Goal: Task Accomplishment & Management: Use online tool/utility

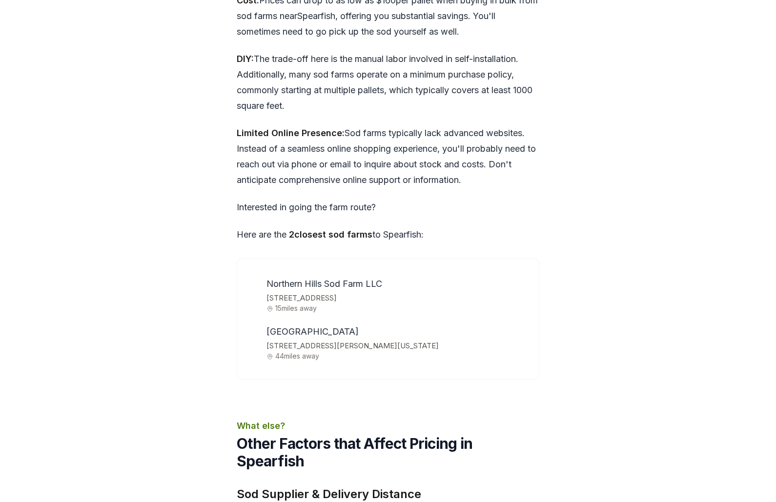
scroll to position [2855, 0]
click at [286, 285] on span "Northern Hills Sod Farm LLC" at bounding box center [324, 284] width 116 height 10
click at [278, 289] on li "Northern Hills Sod Farm LLC [STREET_ADDRESS] 15 miles away" at bounding box center [394, 295] width 264 height 36
click at [287, 305] on span "15 miles away" at bounding box center [396, 308] width 260 height 7
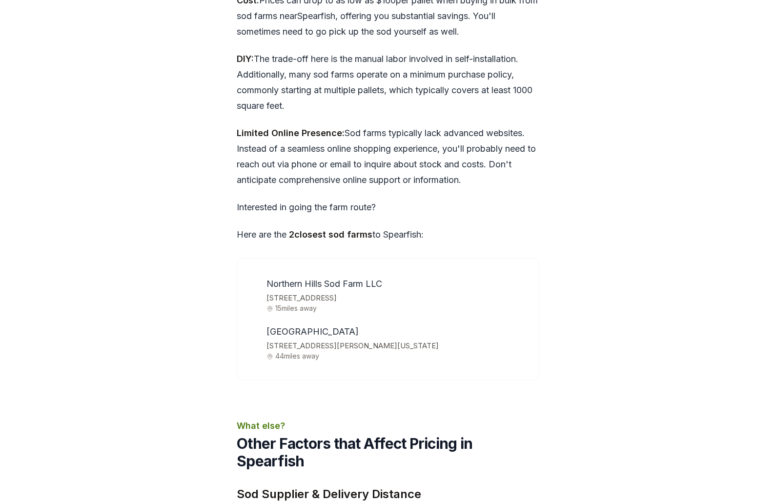
click at [278, 287] on span "Northern Hills Sod Farm LLC" at bounding box center [324, 284] width 116 height 10
click at [278, 296] on span "[STREET_ADDRESS]" at bounding box center [396, 298] width 260 height 13
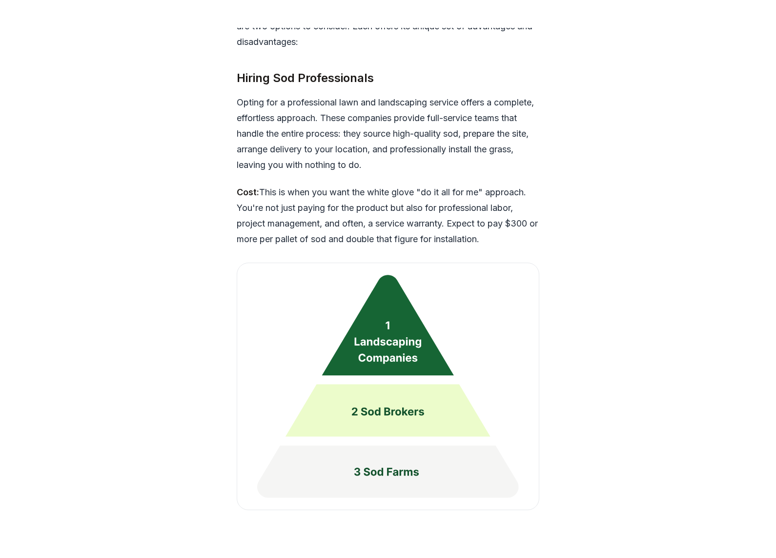
scroll to position [2395, 0]
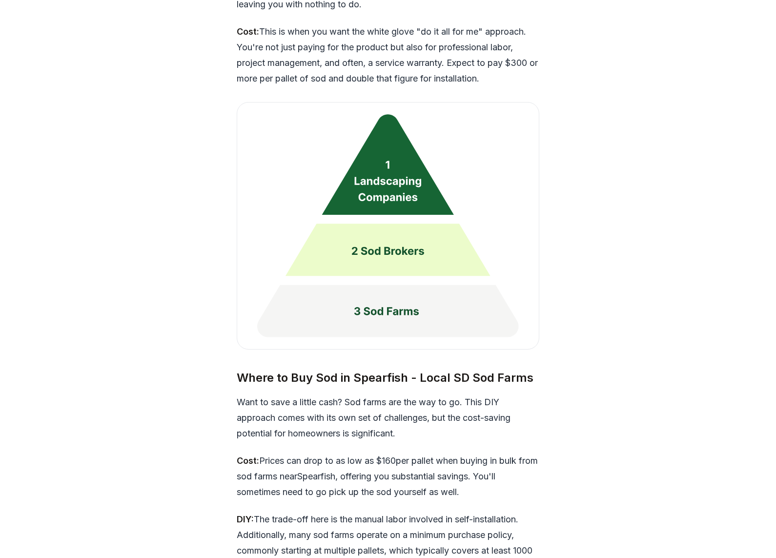
click at [368, 314] on img at bounding box center [388, 225] width 302 height 247
click at [355, 319] on img at bounding box center [388, 225] width 302 height 247
click at [343, 256] on img at bounding box center [388, 225] width 302 height 247
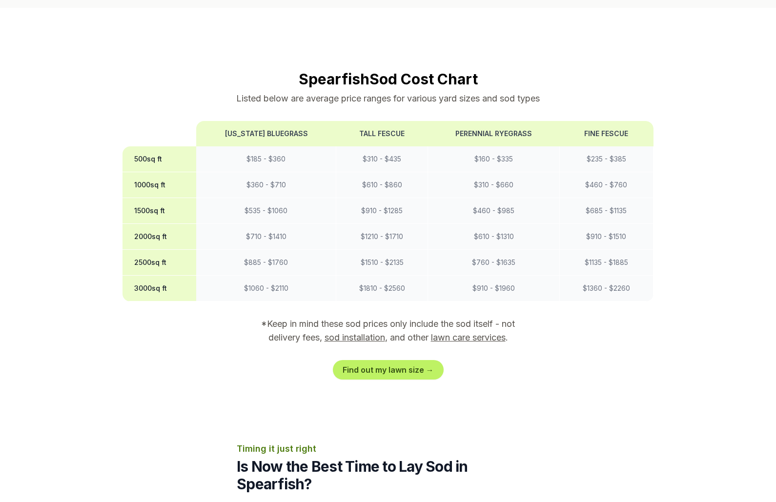
scroll to position [718, 0]
click at [359, 374] on link "Find out my lawn size →" at bounding box center [388, 370] width 111 height 20
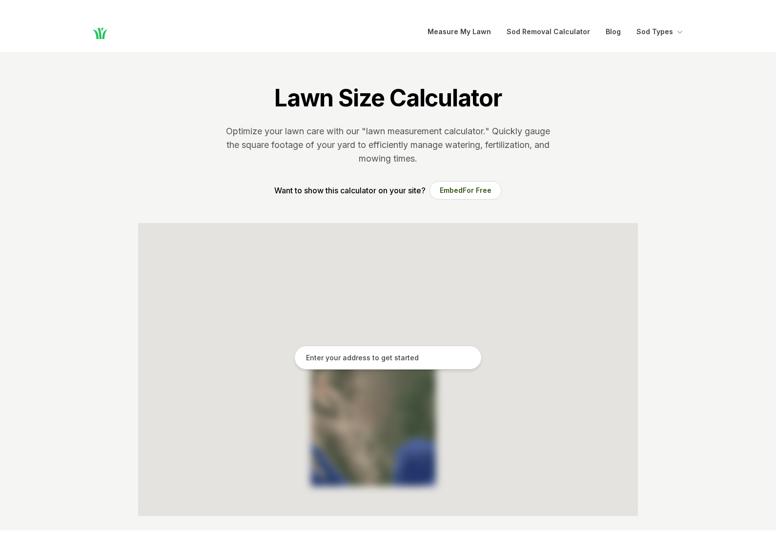
scroll to position [130, 0]
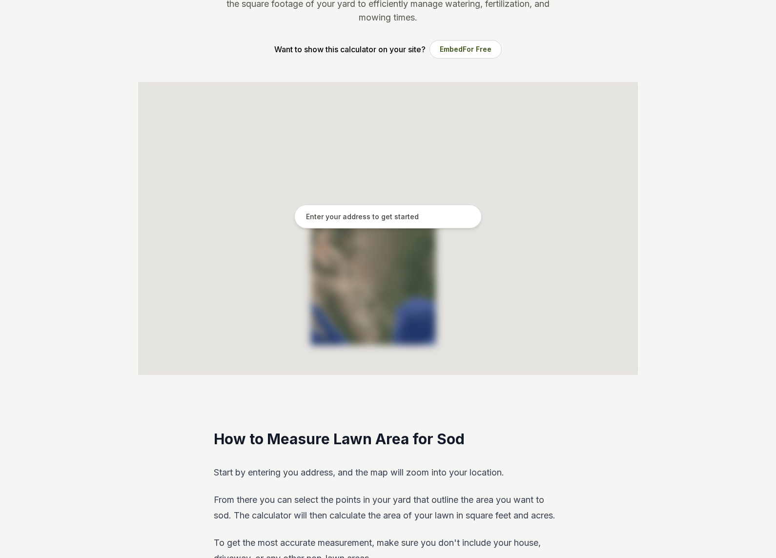
click at [328, 211] on input "text" at bounding box center [387, 216] width 187 height 24
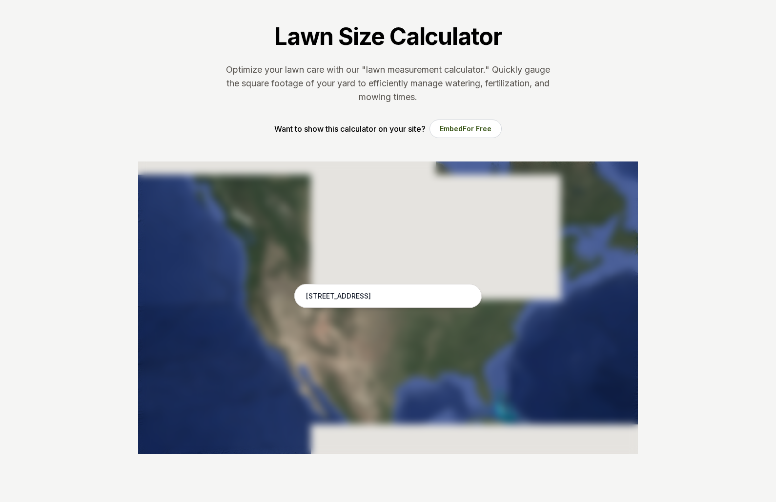
scroll to position [50, 0]
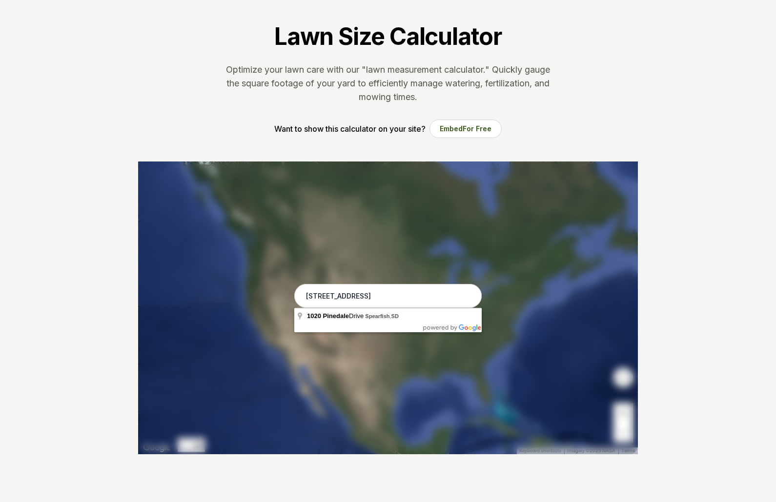
type input "[STREET_ADDRESS]"
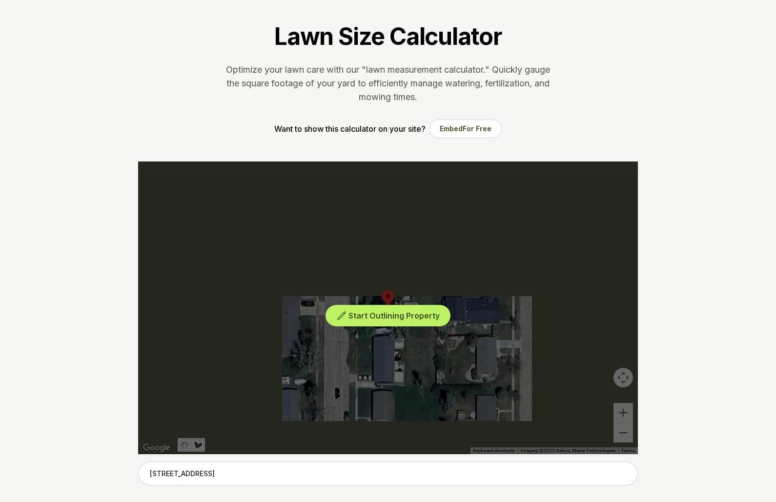
click at [348, 373] on div "Start Outlining Property" at bounding box center [387, 307] width 499 height 293
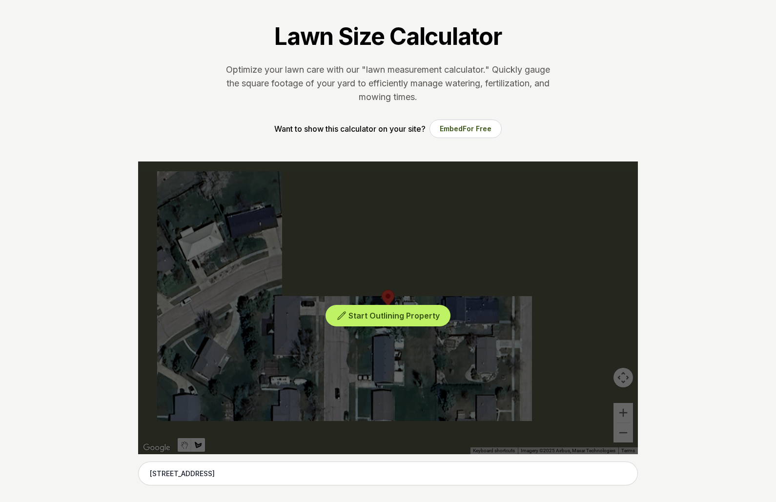
click at [327, 252] on div "Start Outlining Property" at bounding box center [387, 307] width 499 height 293
click at [353, 320] on span "Start Outlining Property" at bounding box center [393, 316] width 91 height 10
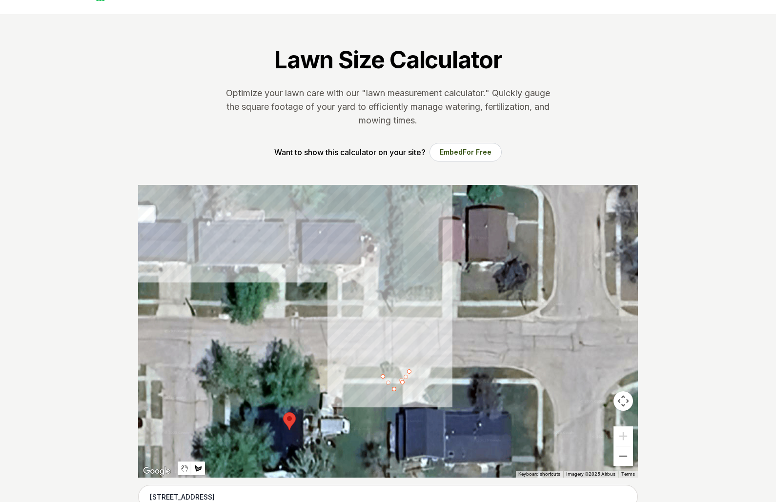
scroll to position [0, 0]
